Goal: Task Accomplishment & Management: Complete application form

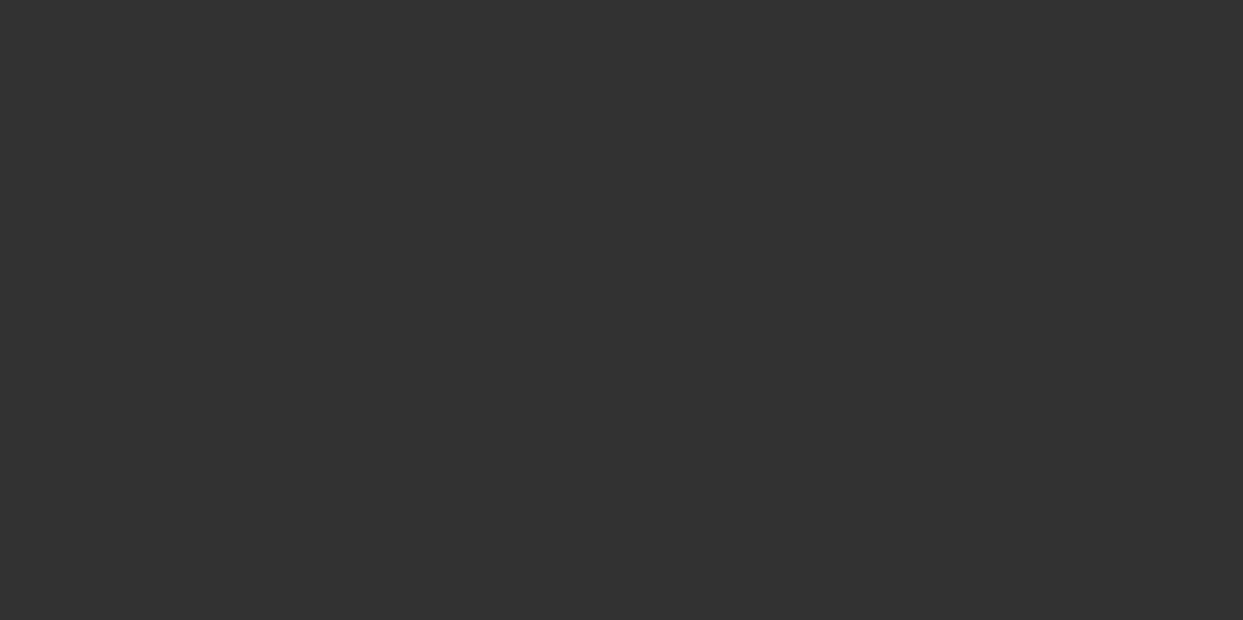
select select "3"
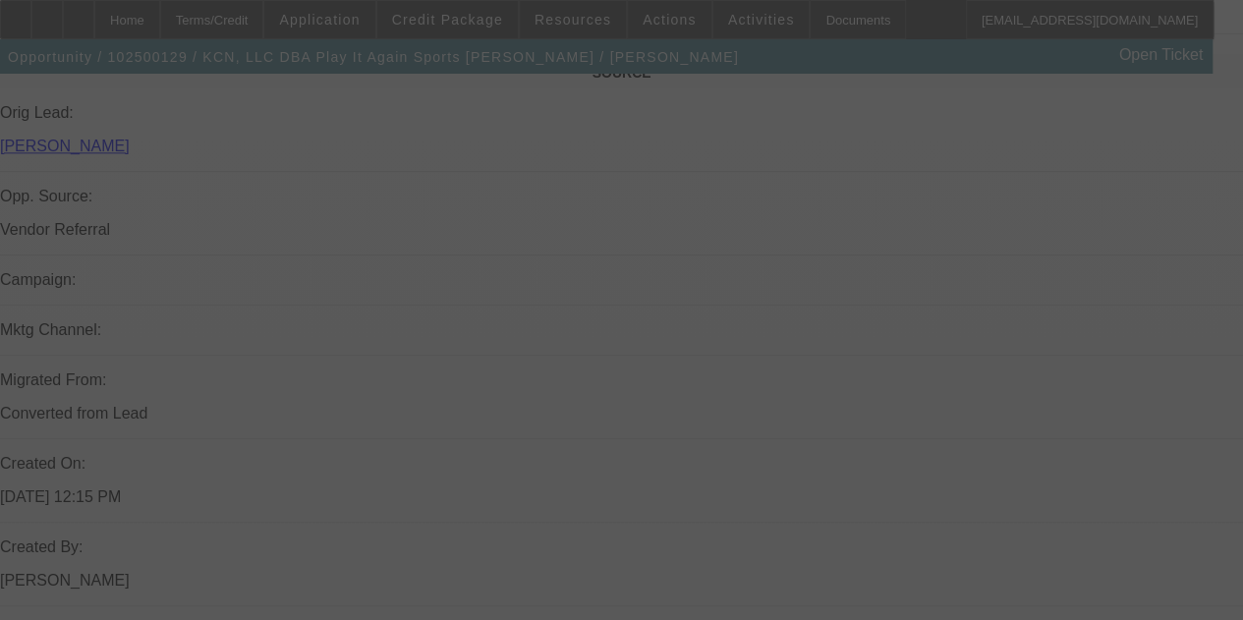
select select "0"
select select "2"
select select "0"
select select "6"
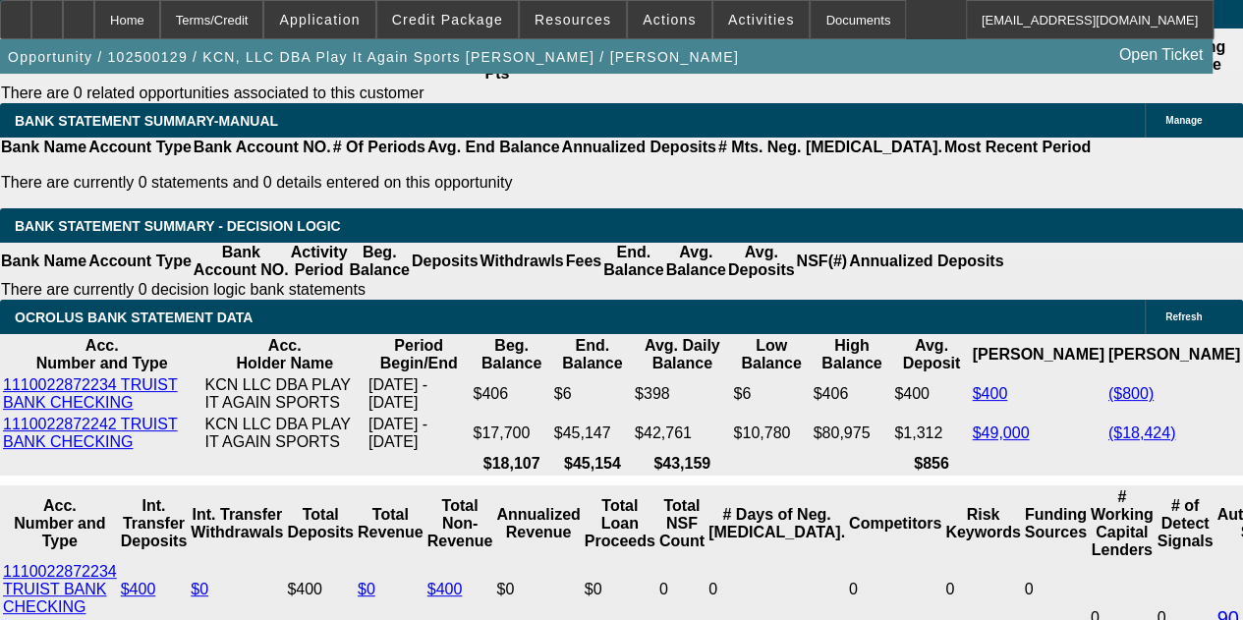
scroll to position [3493, 0]
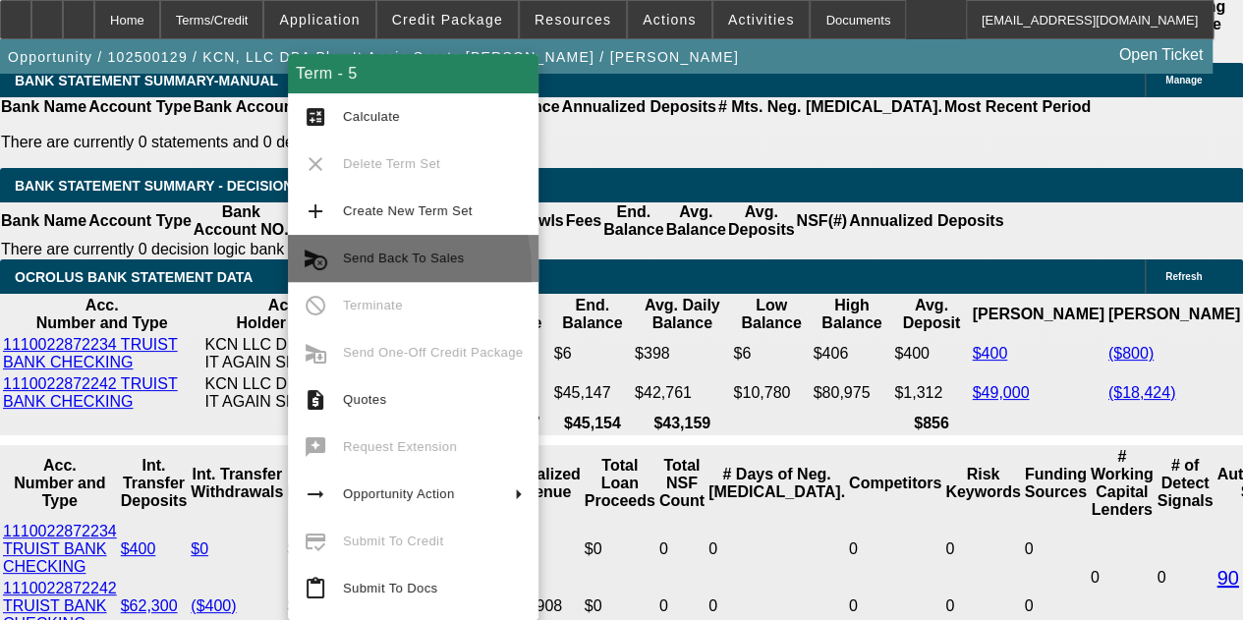
scroll to position [3605, 0]
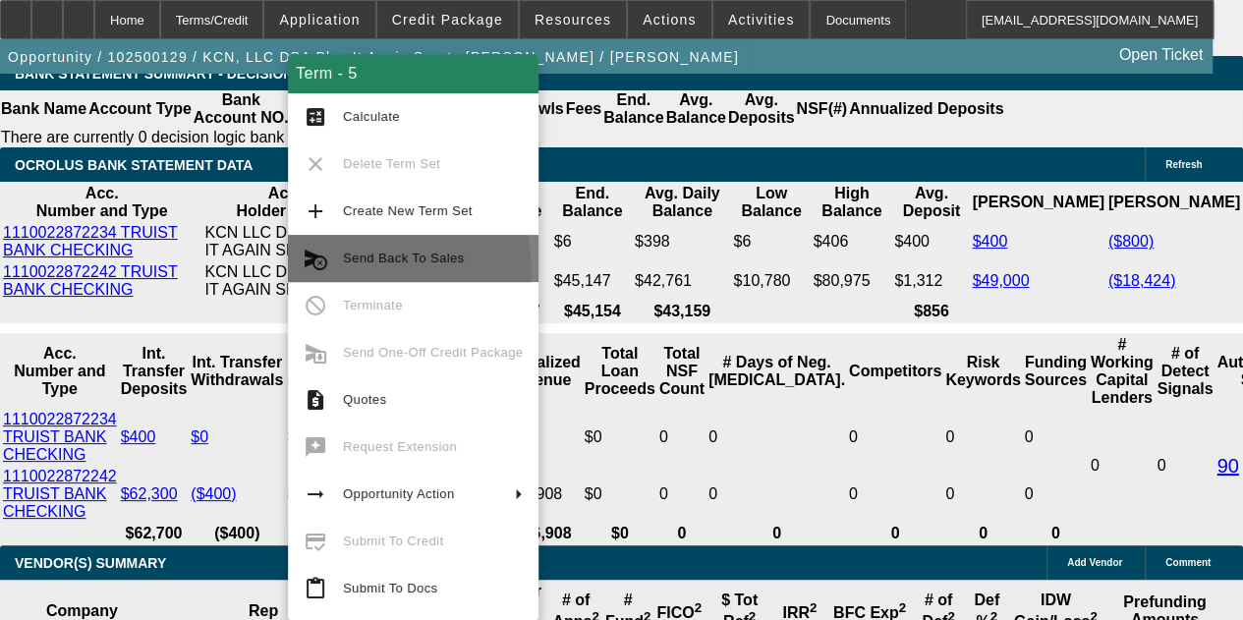
click at [350, 272] on button "cancel_schedule_send Send Back To Sales" at bounding box center [413, 258] width 251 height 47
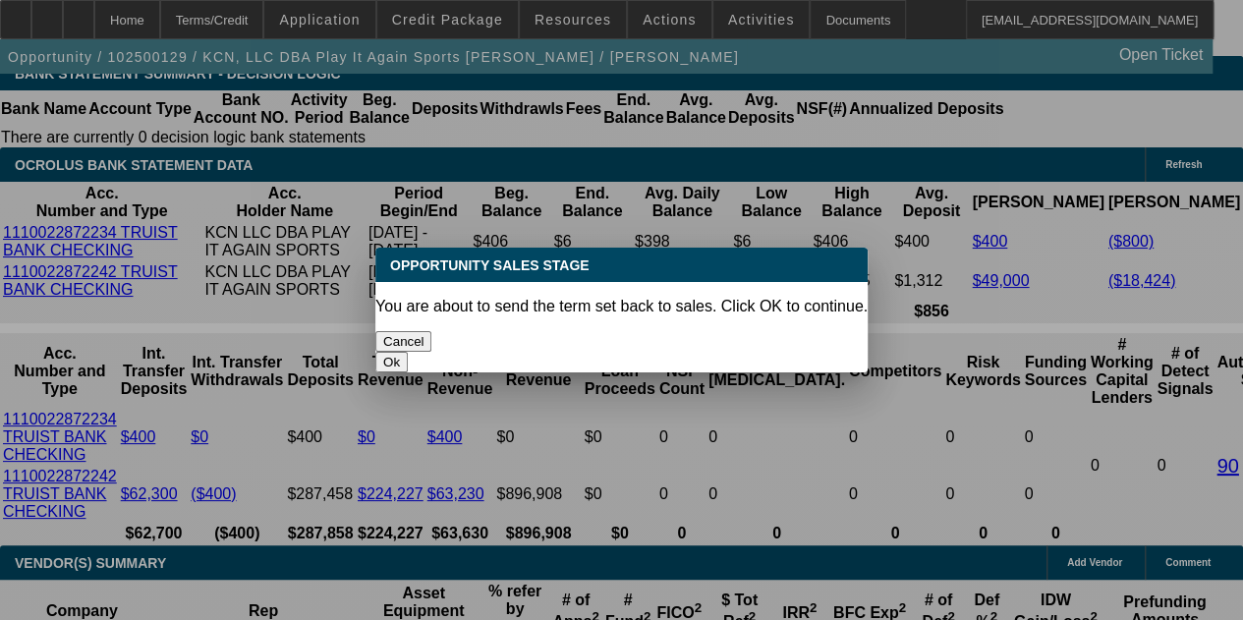
scroll to position [0, 0]
click at [408, 352] on button "Ok" at bounding box center [391, 362] width 32 height 21
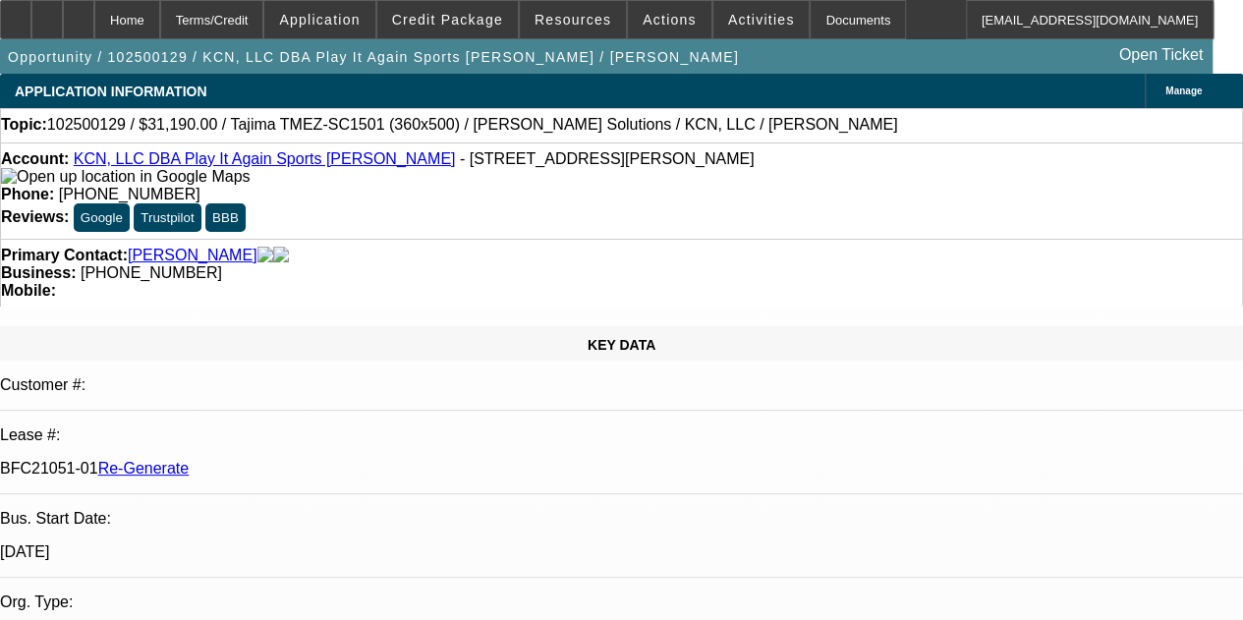
type textarea "C"
type textarea "Tyler - here is this deal back; please resubmit if/when customer will be moving…"
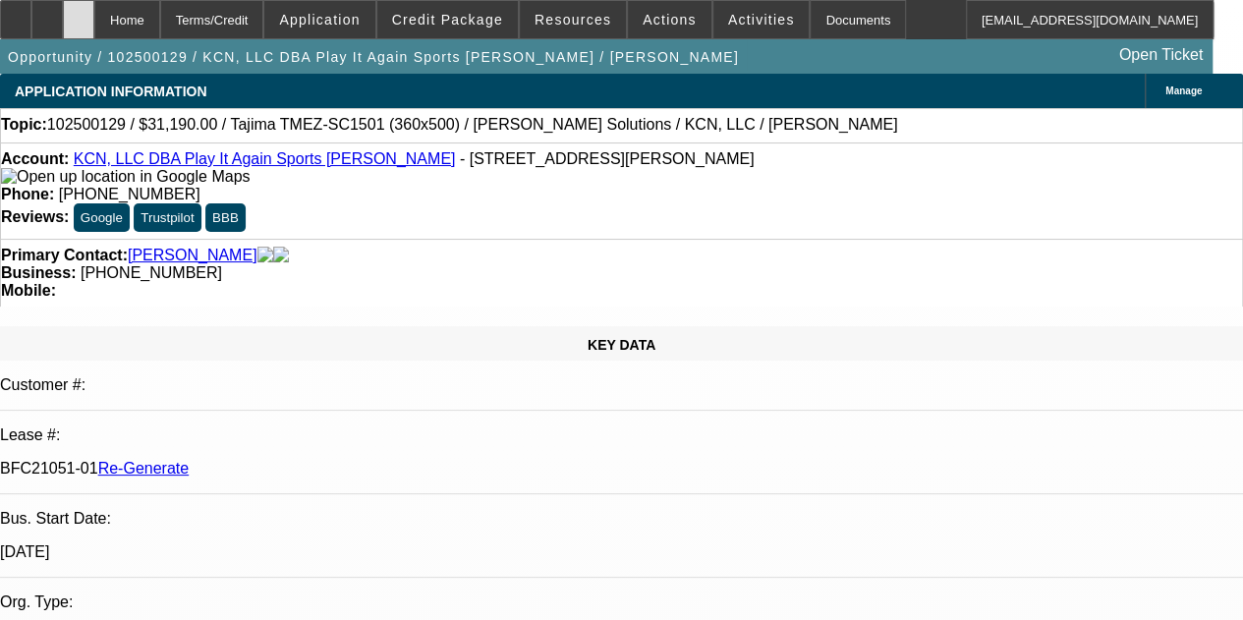
click at [79, 13] on icon at bounding box center [79, 13] width 0 height 0
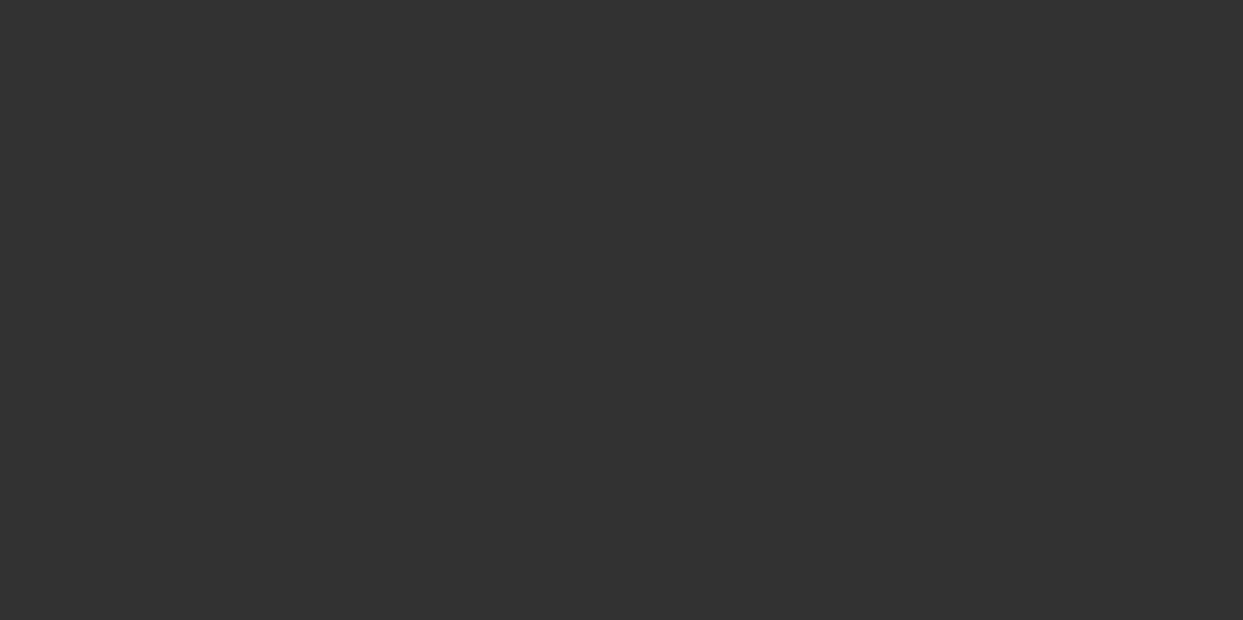
click at [973, 55] on div at bounding box center [621, 310] width 1243 height 620
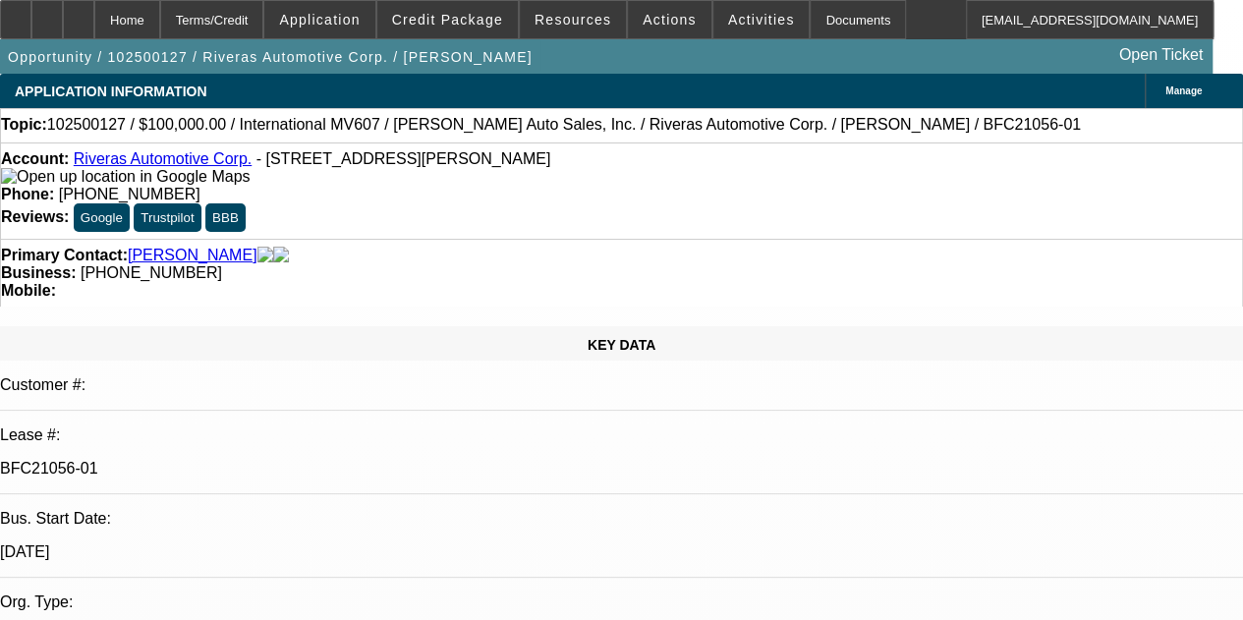
select select "0"
select select "6"
select select "0"
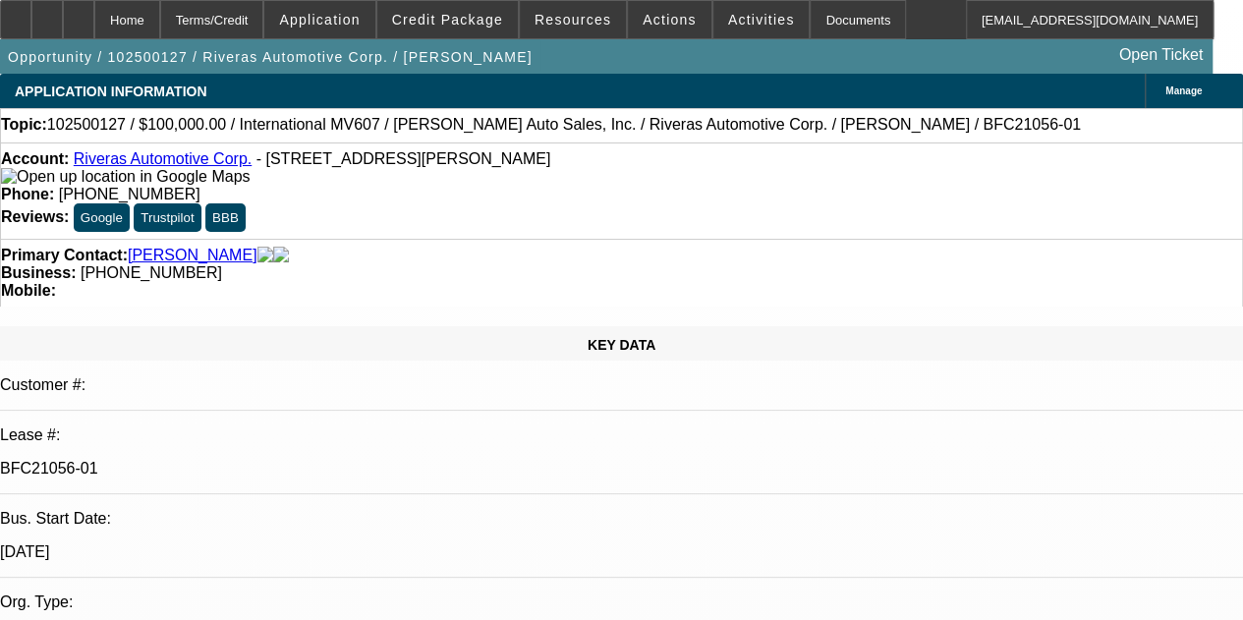
select select "0"
select select "6"
select select "0"
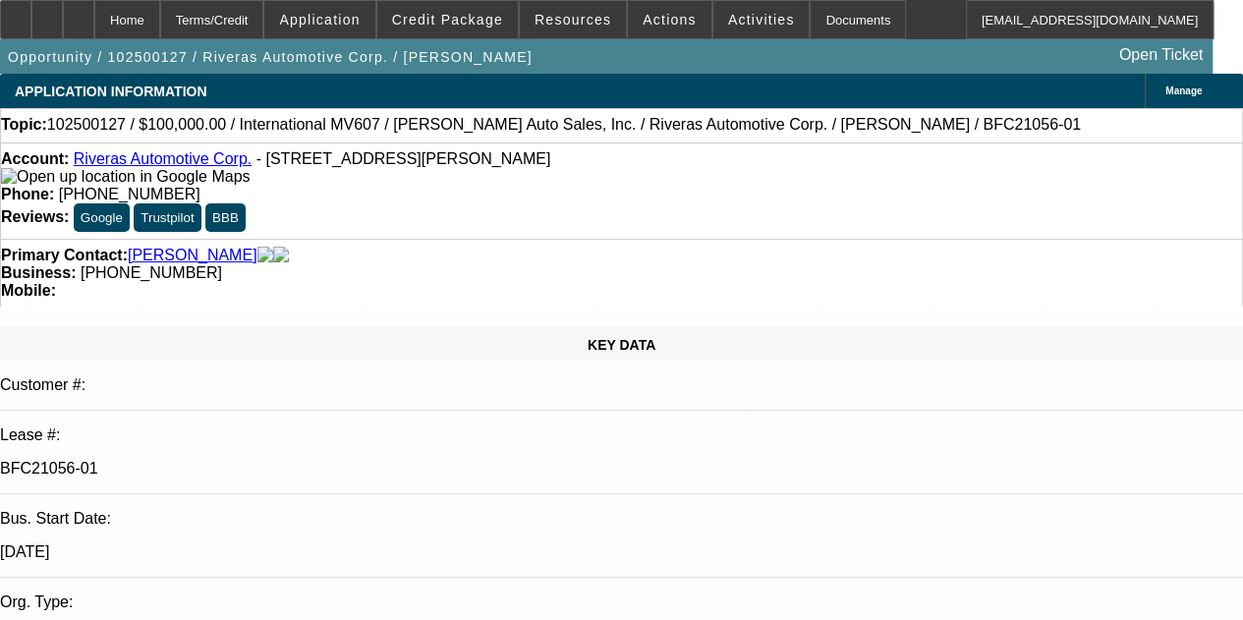
select select "2"
select select "0"
select select "6"
select select "0"
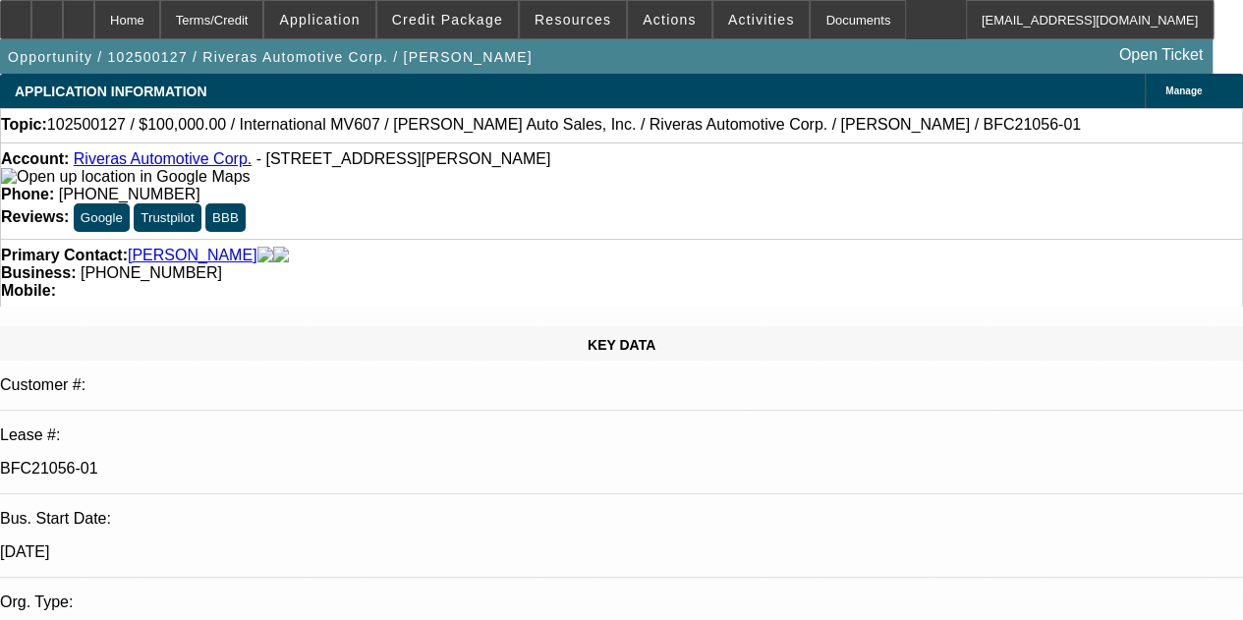
select select "2"
select select "0"
select select "6"
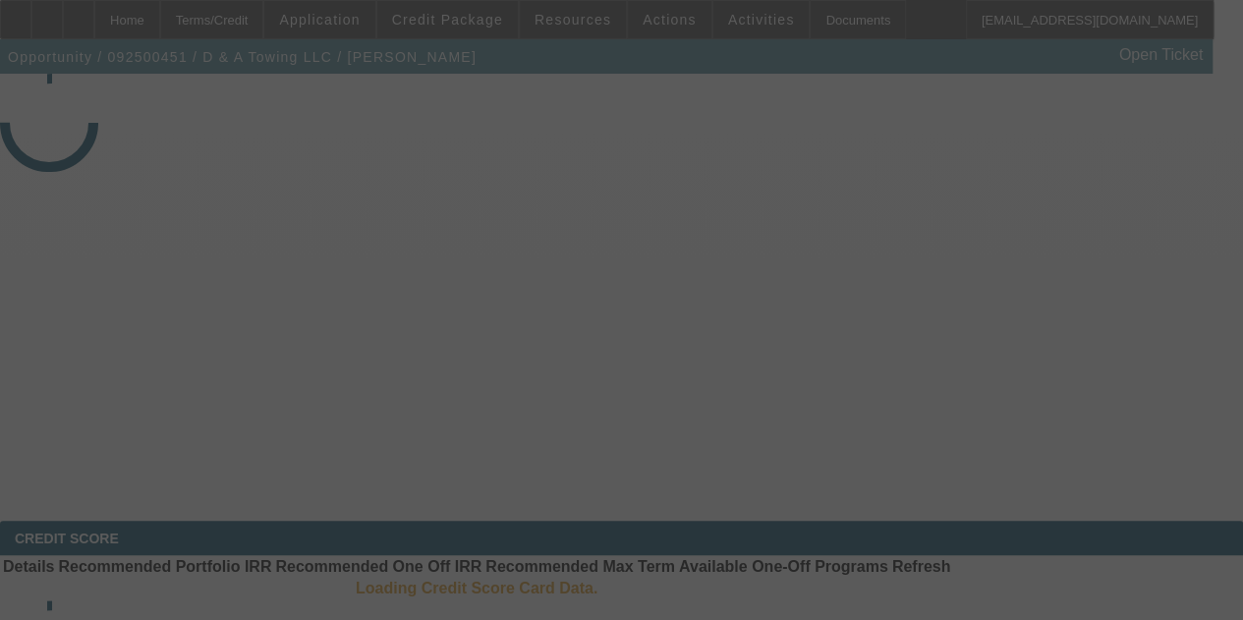
select select "3"
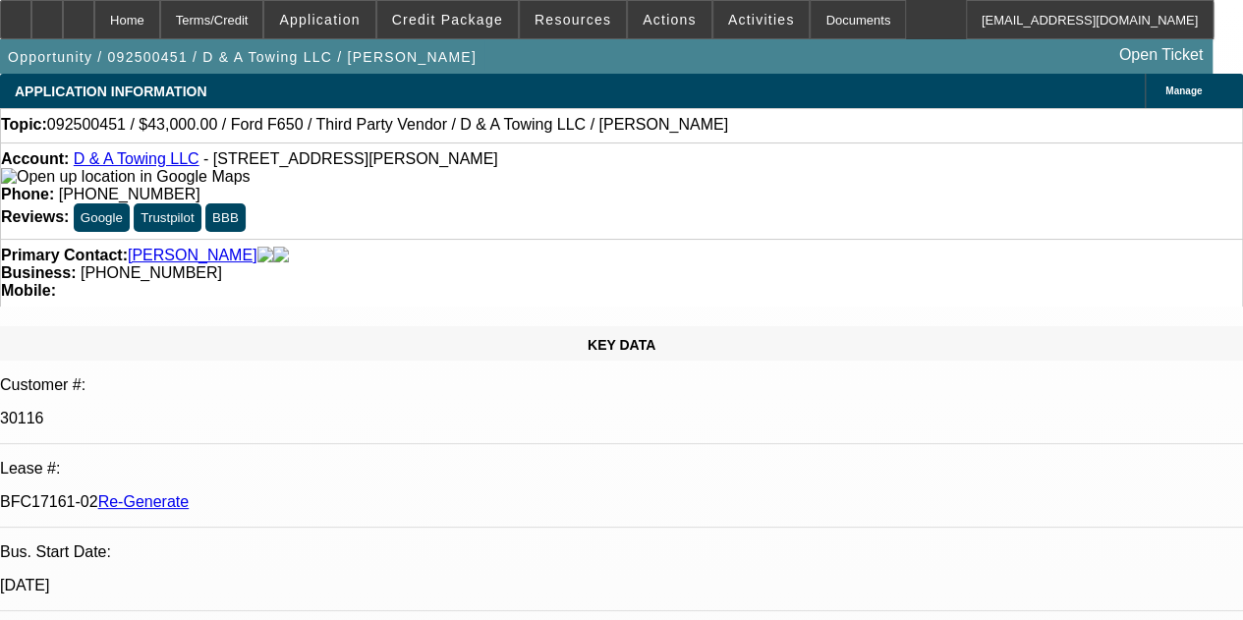
select select "0"
select select "3"
select select "0.15"
select select "16"
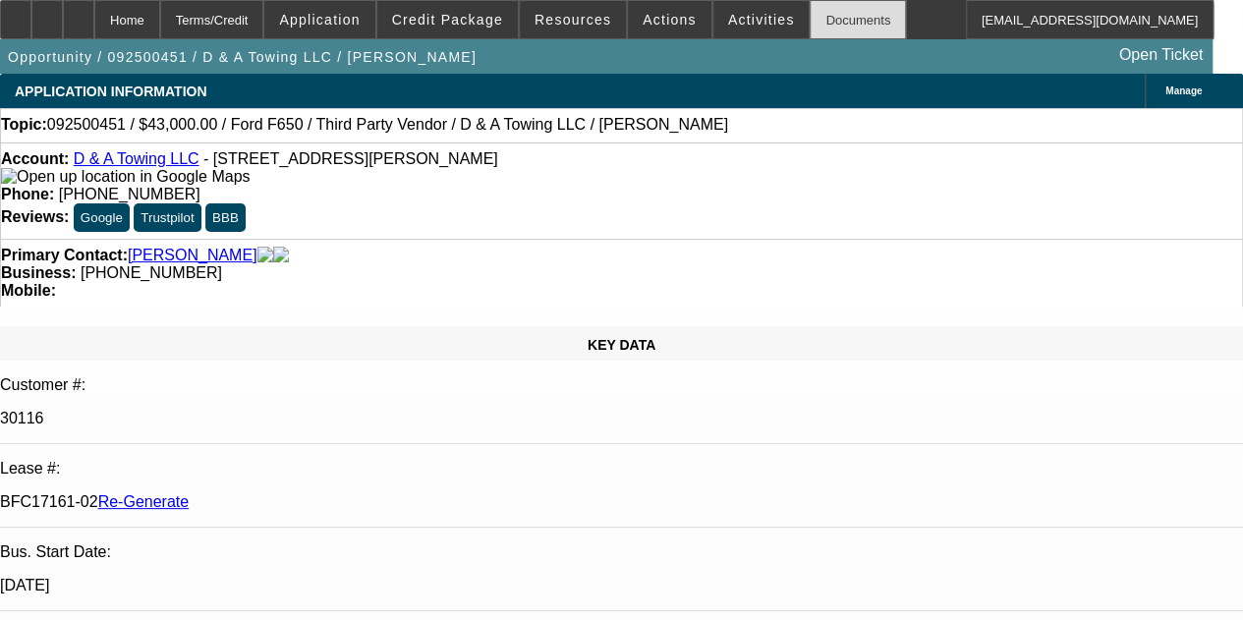
click at [812, 17] on div "Documents" at bounding box center [858, 19] width 96 height 39
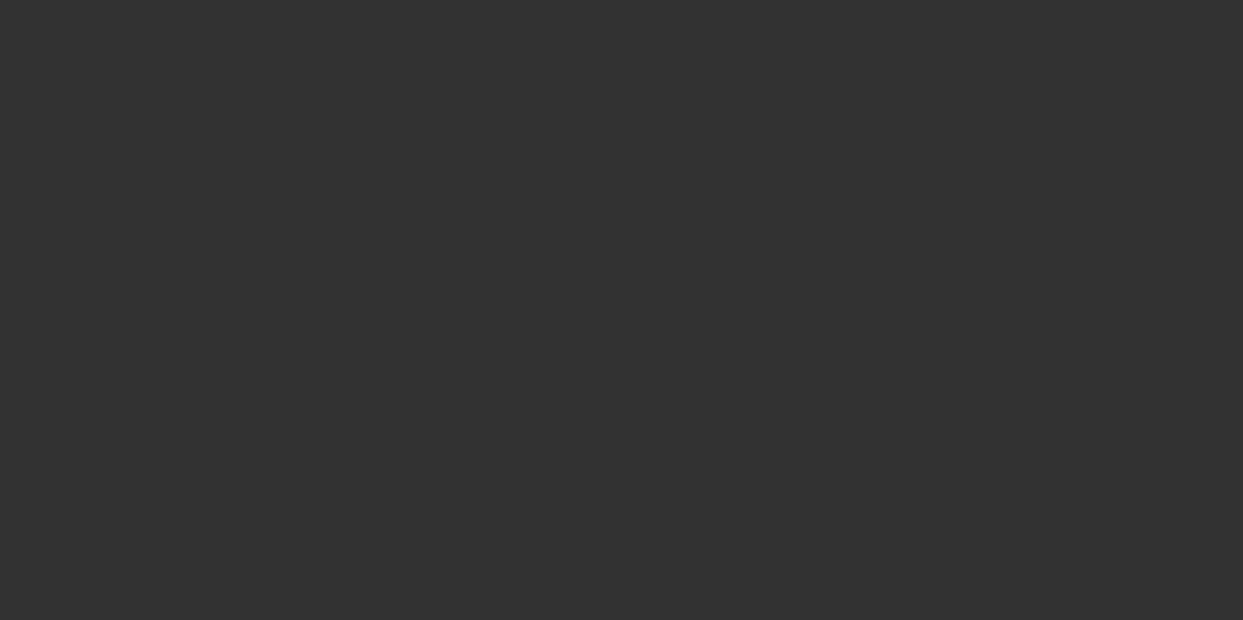
select select "4"
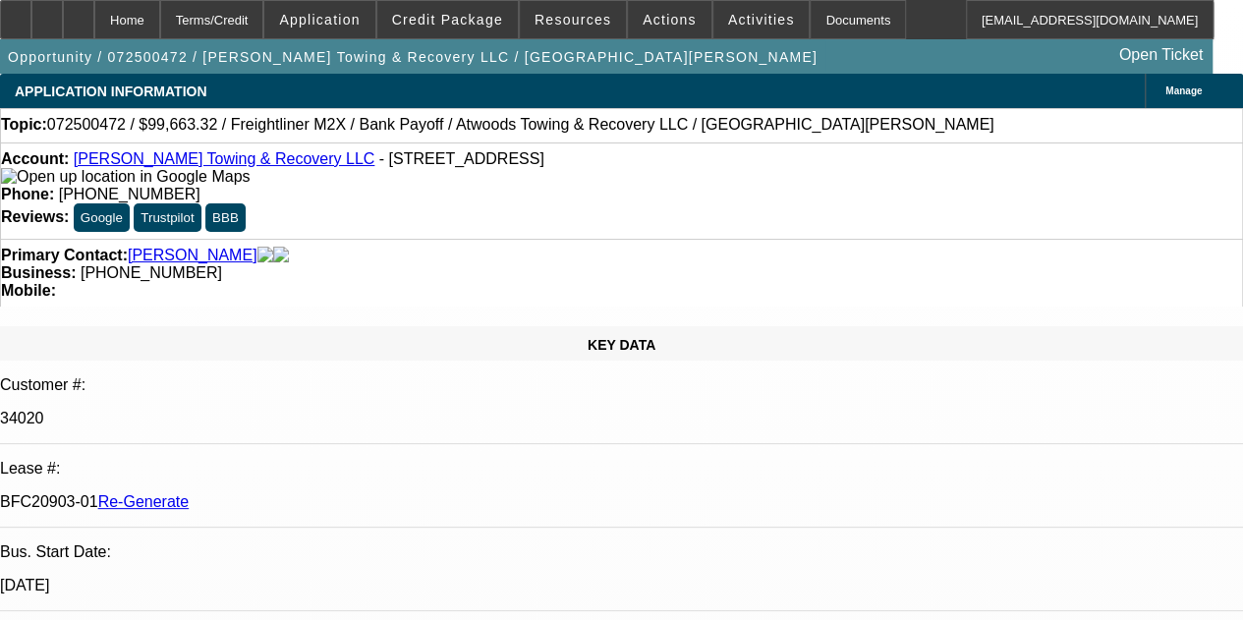
select select "0"
select select "2"
select select "0"
select select "6"
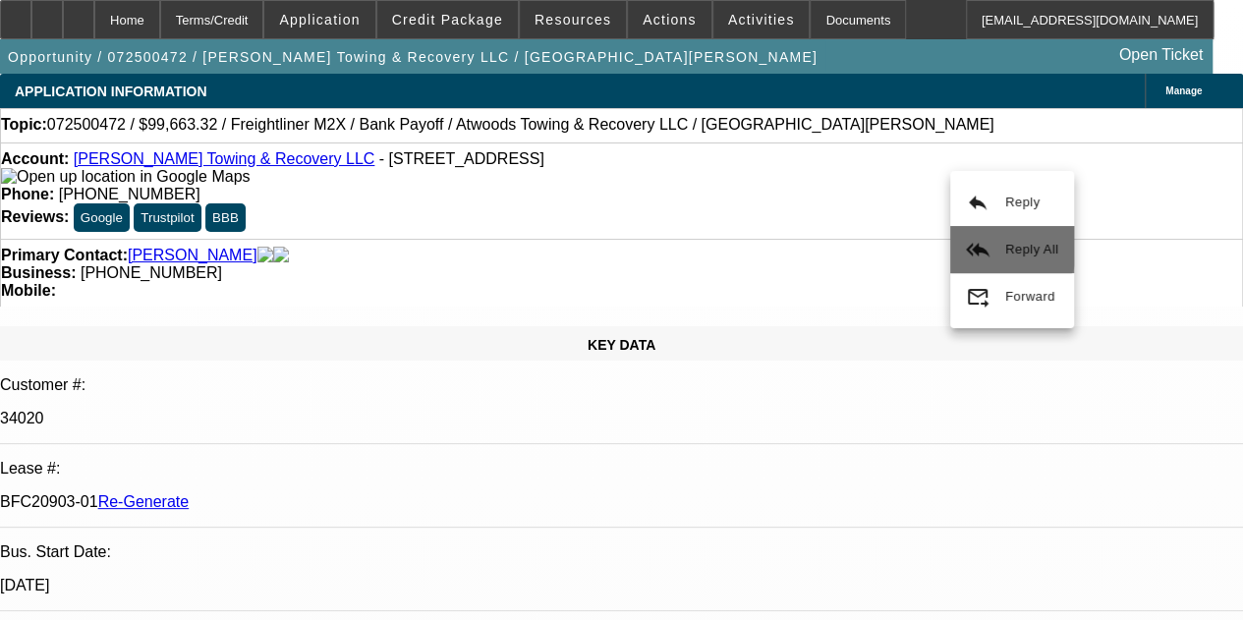
click at [1011, 246] on span "Reply All" at bounding box center [1032, 249] width 53 height 15
